Goal: Find specific page/section: Find specific page/section

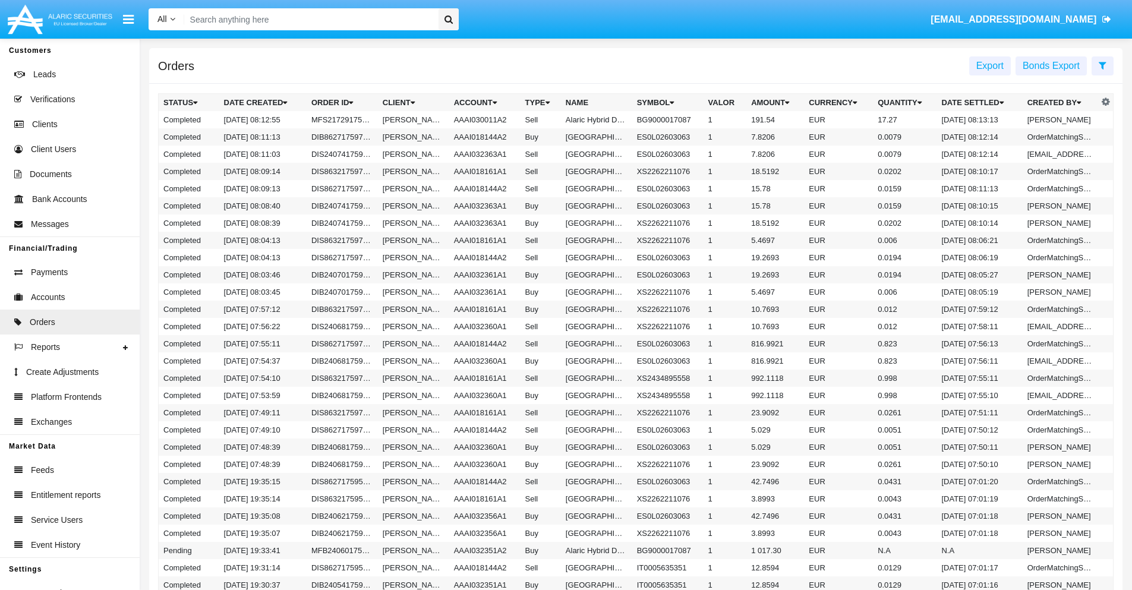
click at [990, 65] on span "Export" at bounding box center [989, 66] width 27 height 10
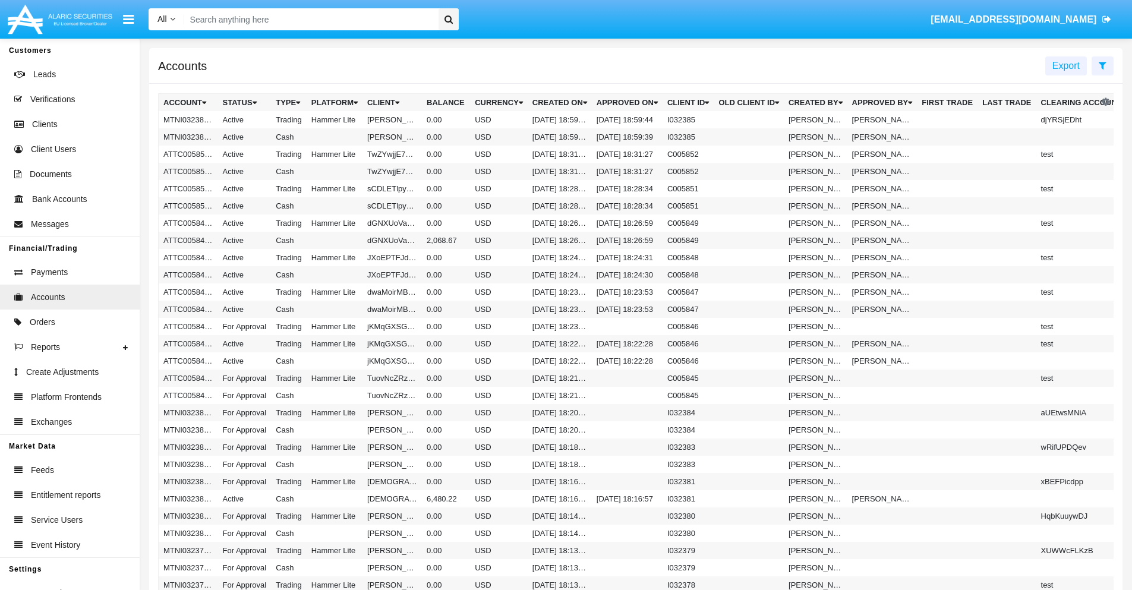
click at [1066, 65] on span "Export" at bounding box center [1065, 66] width 27 height 10
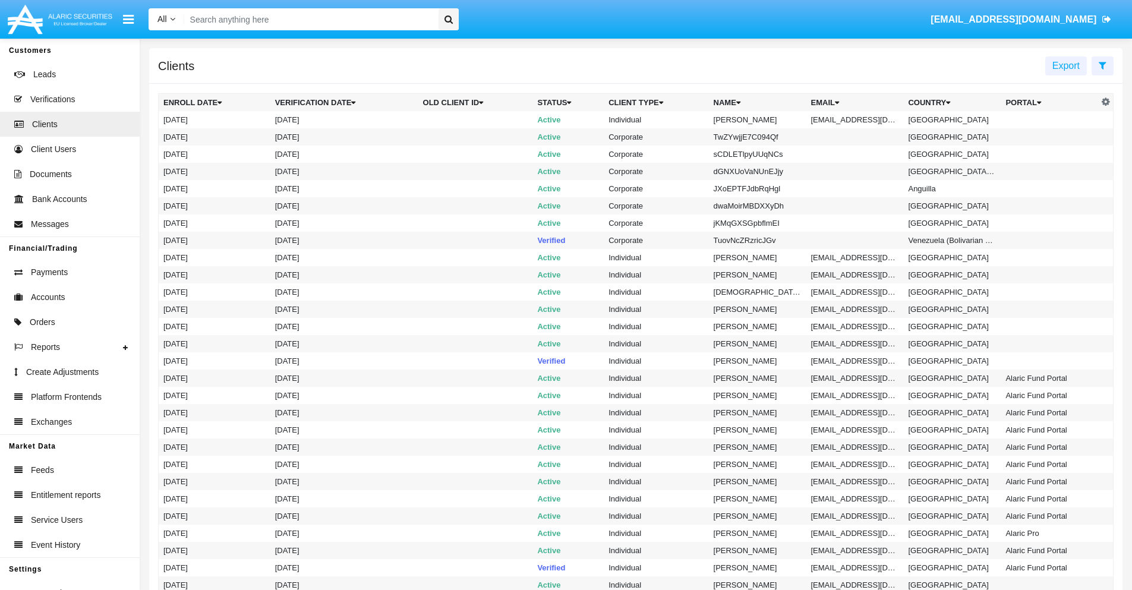
click at [1066, 65] on span "Export" at bounding box center [1065, 66] width 27 height 10
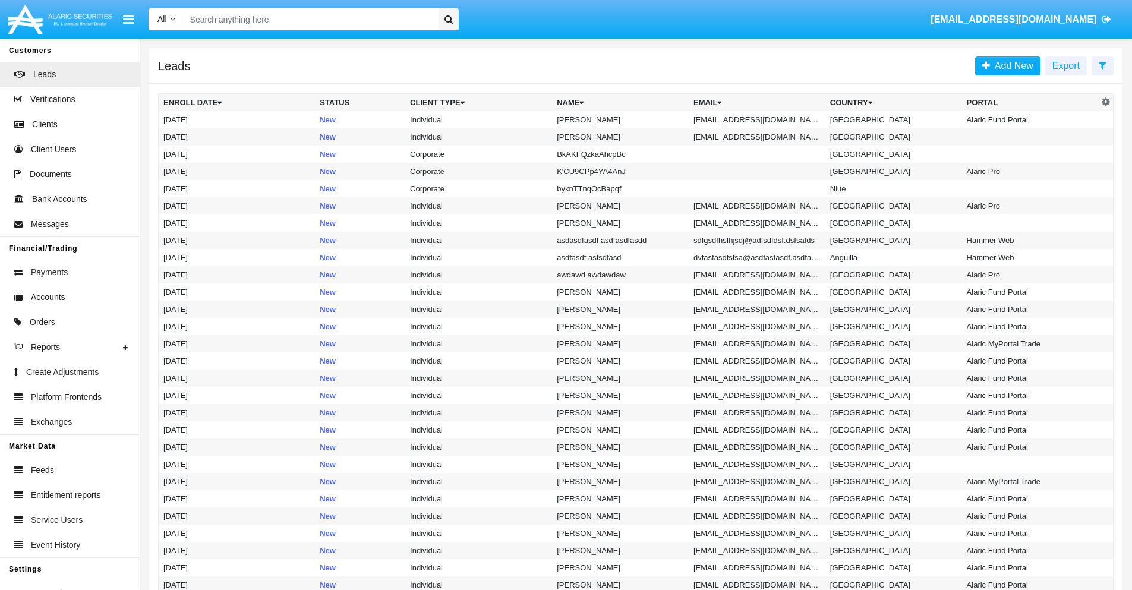
click at [1066, 65] on span "Export" at bounding box center [1065, 66] width 27 height 10
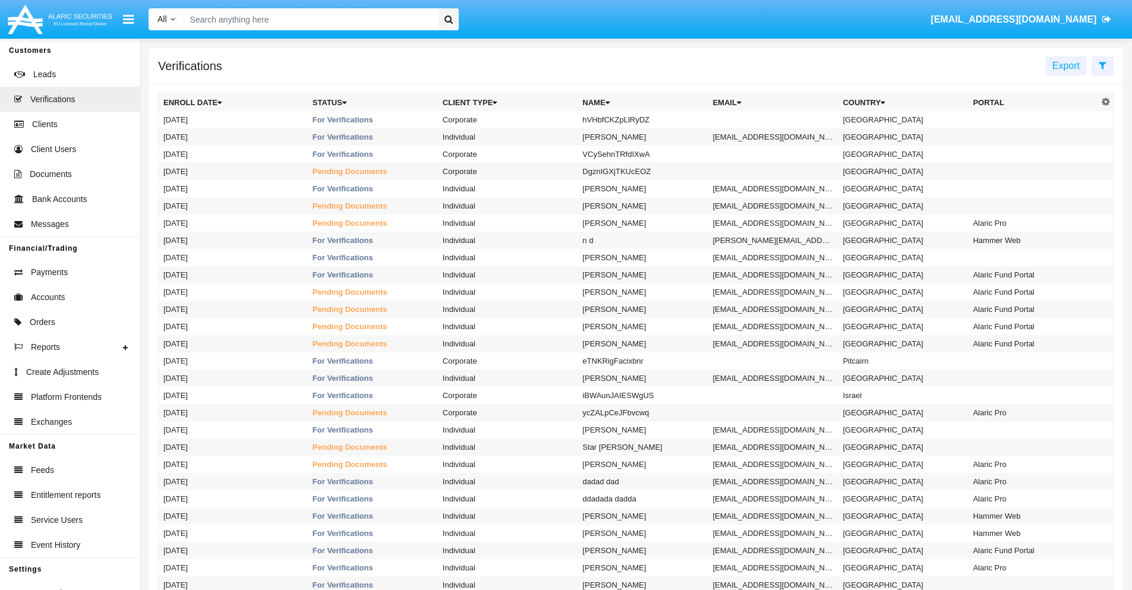
click at [1066, 65] on span "Export" at bounding box center [1065, 66] width 27 height 10
